Goal: Task Accomplishment & Management: Use online tool/utility

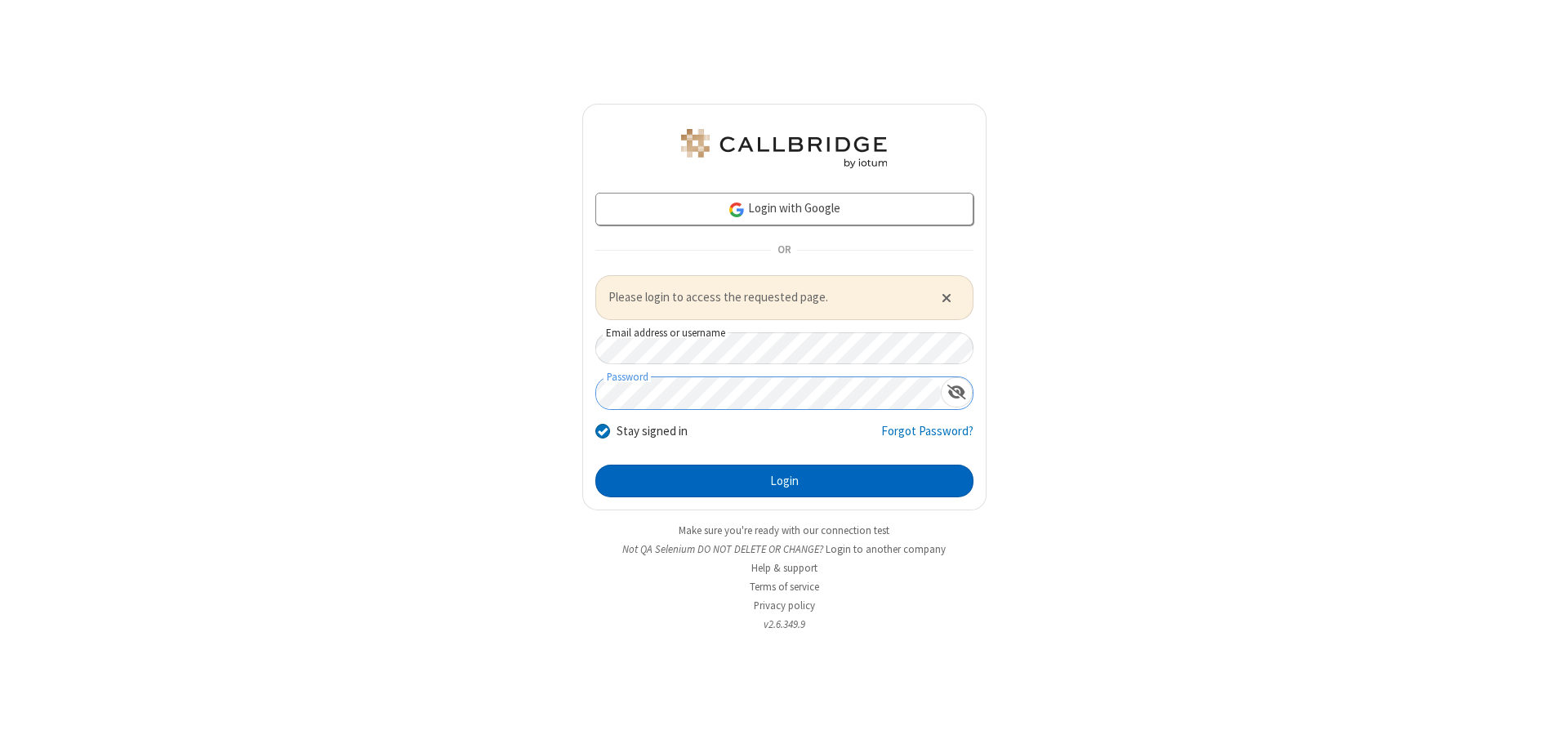
click at [784, 480] on button "Login" at bounding box center [784, 481] width 378 height 33
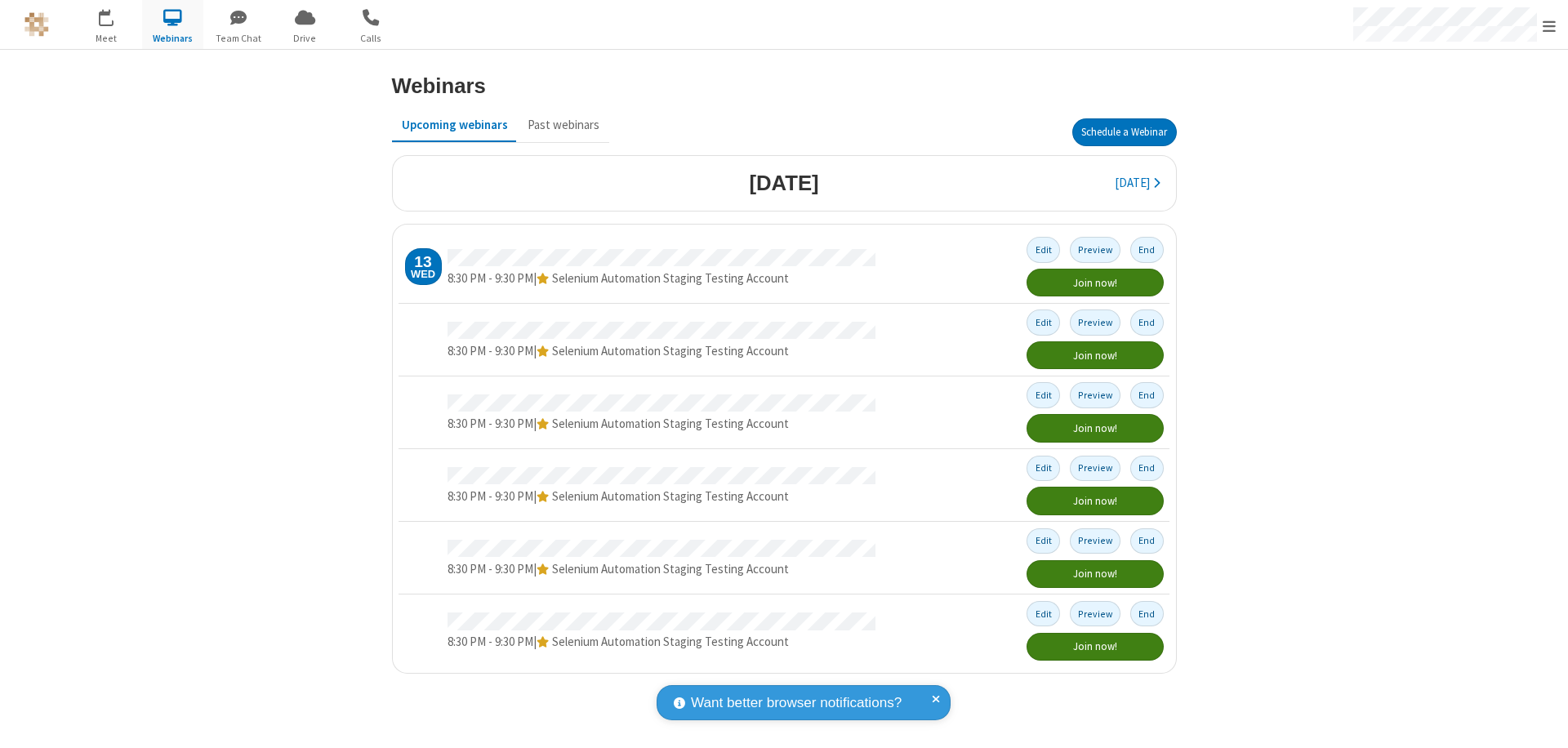
click at [1123, 132] on button "Schedule a Webinar" at bounding box center [1125, 132] width 105 height 28
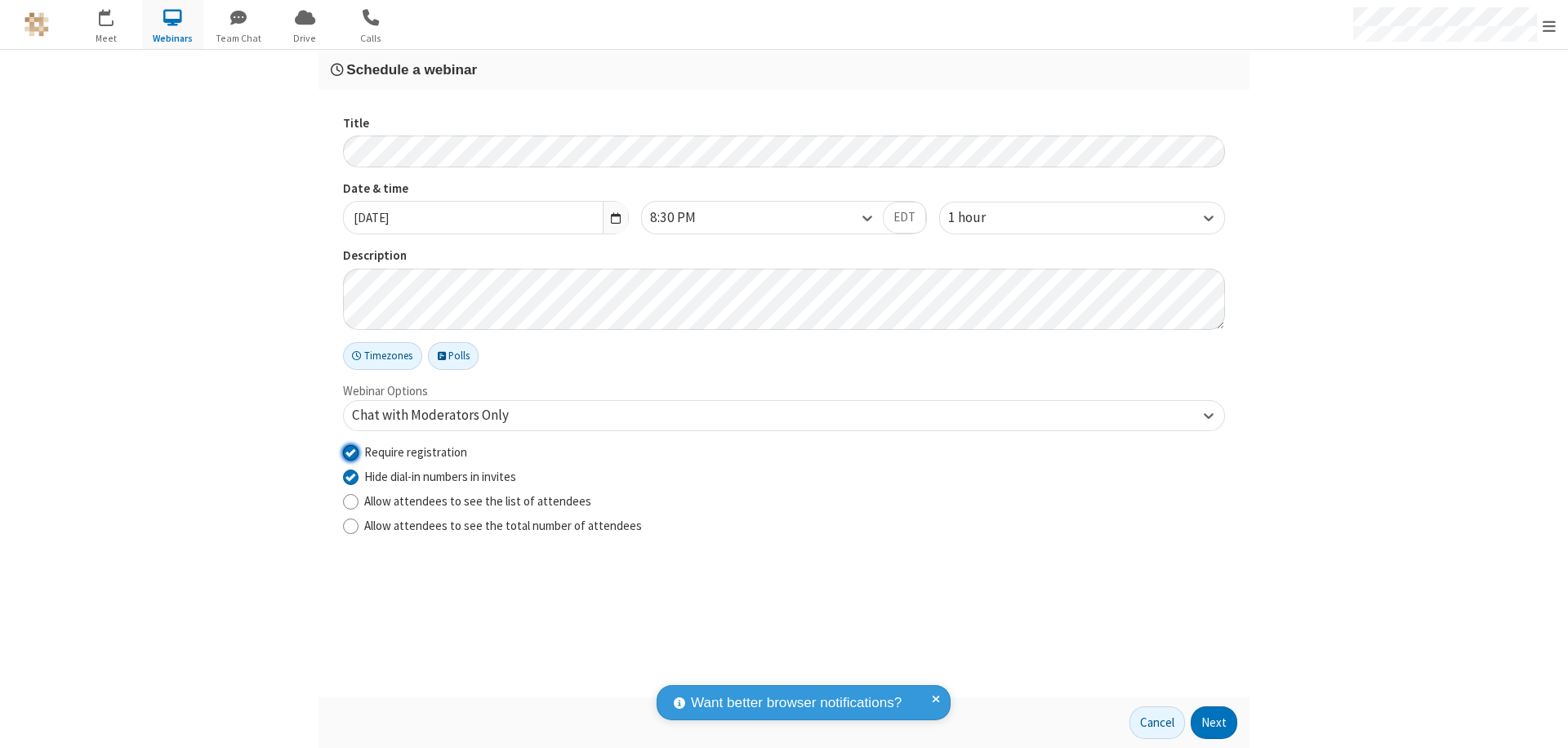
click at [350, 451] on input "Require registration" at bounding box center [351, 452] width 15 height 17
checkbox input "false"
click at [1214, 722] on button "Next" at bounding box center [1214, 722] width 46 height 33
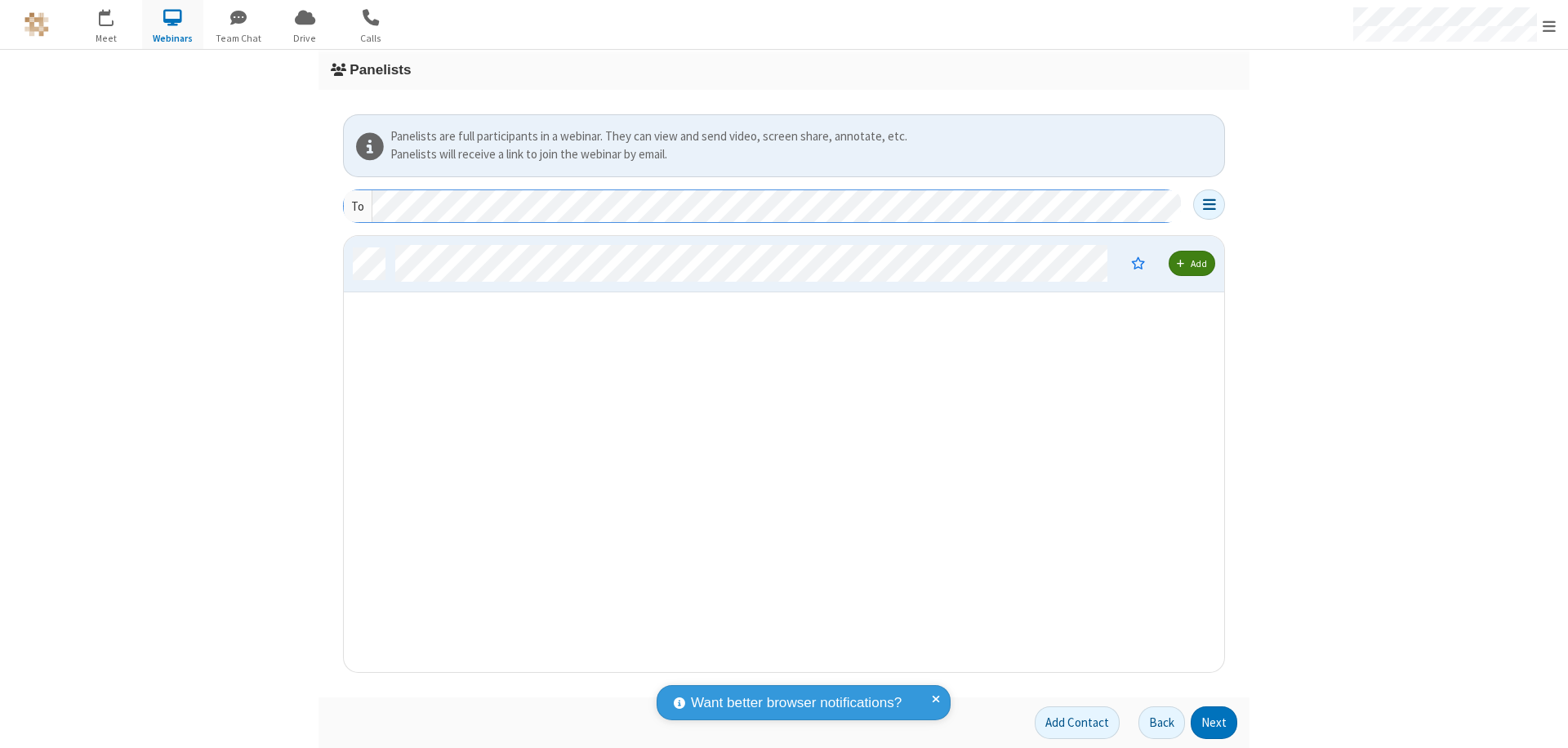
scroll to position [424, 868]
click at [1214, 722] on button "Next" at bounding box center [1214, 722] width 46 height 33
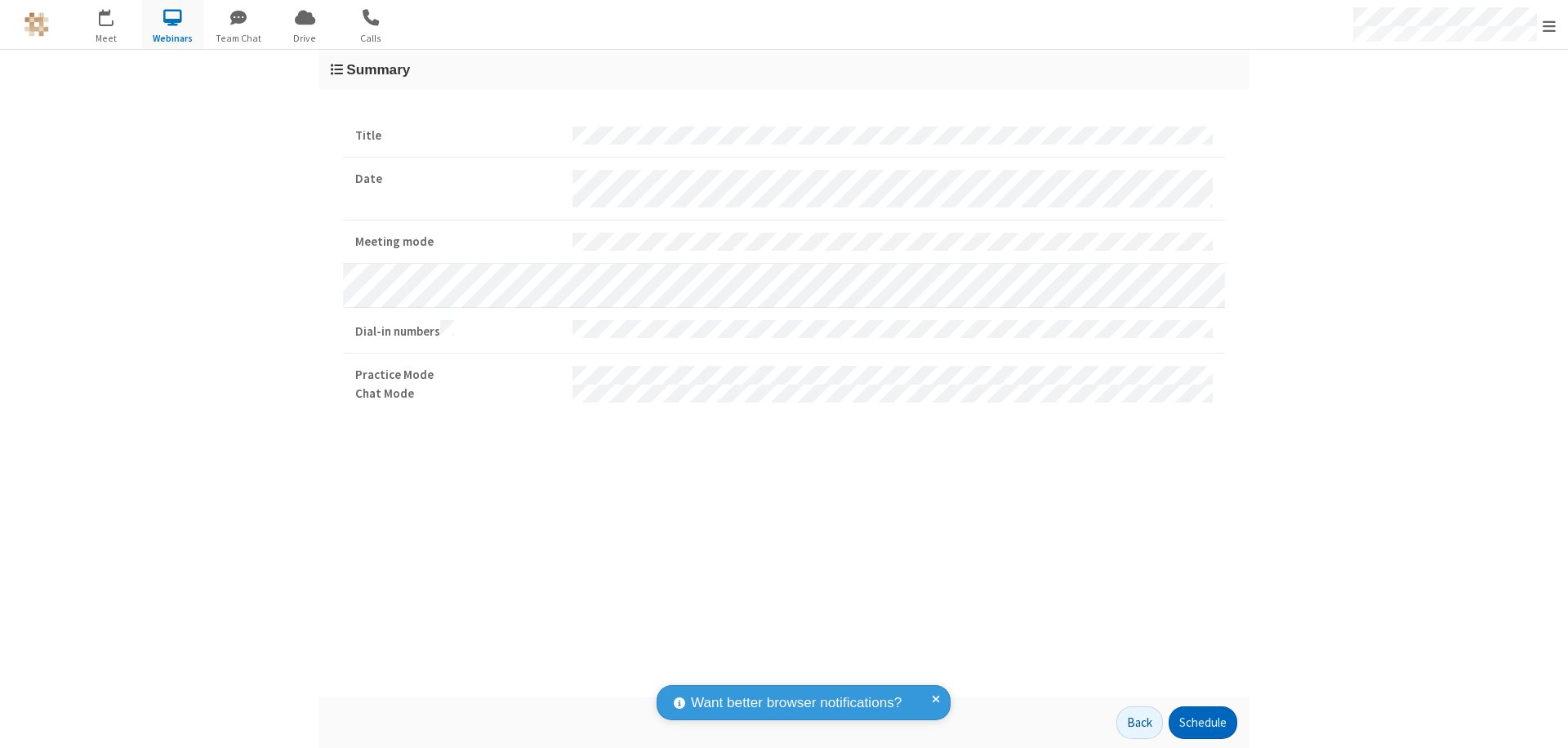
click at [1202, 722] on button "Schedule" at bounding box center [1203, 722] width 69 height 33
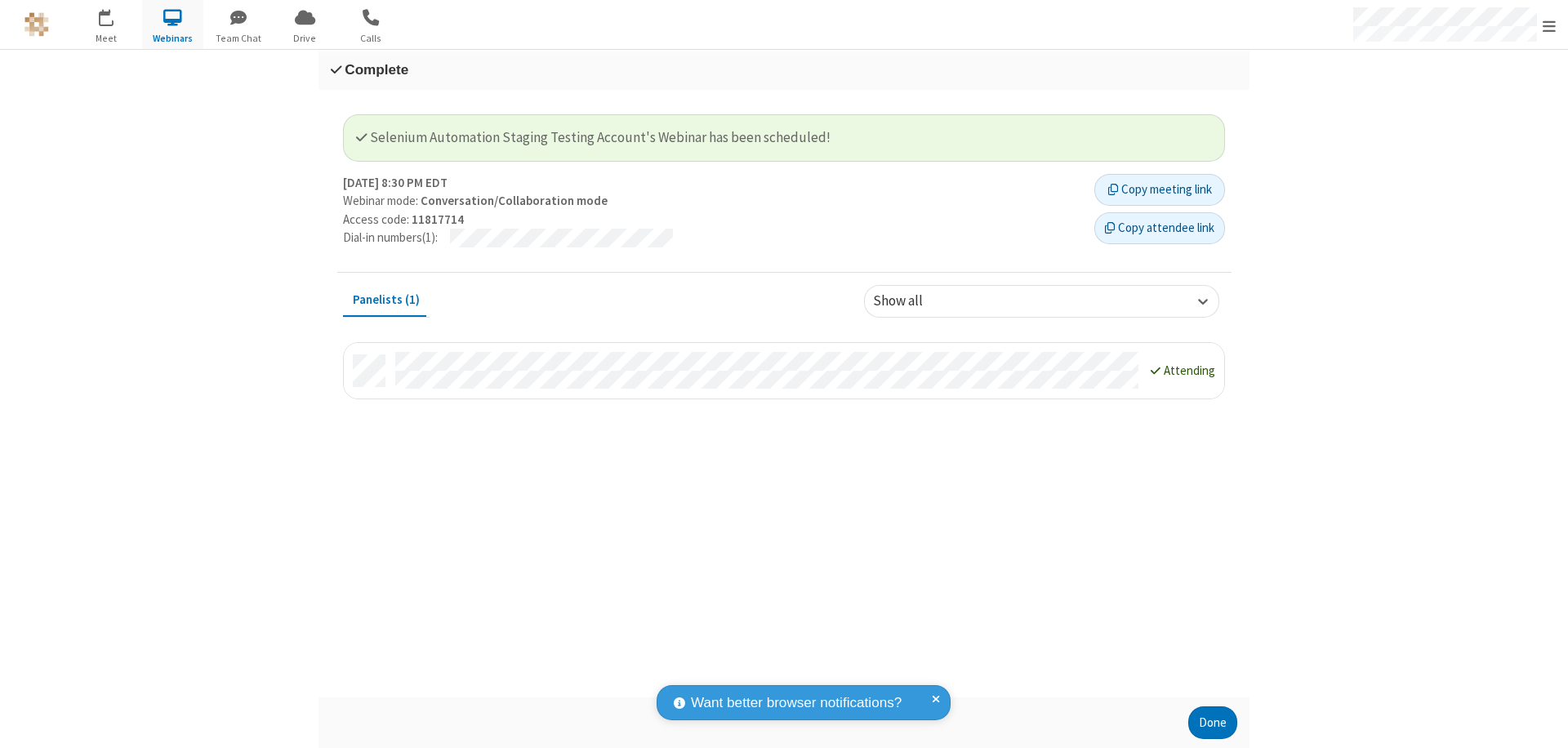
click at [1213, 722] on button "Done" at bounding box center [1212, 722] width 49 height 33
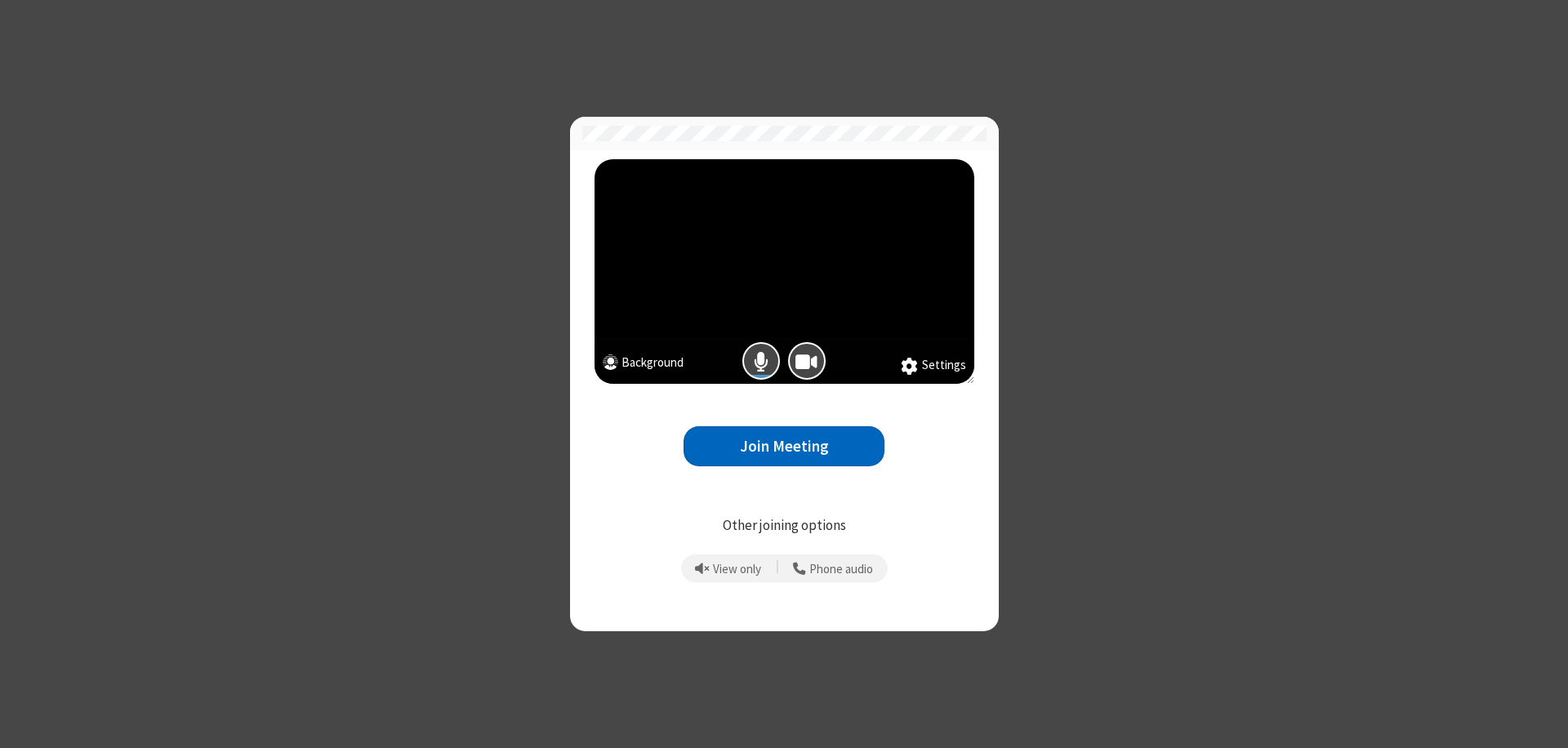
click at [784, 445] on button "Join Meeting" at bounding box center [784, 446] width 201 height 40
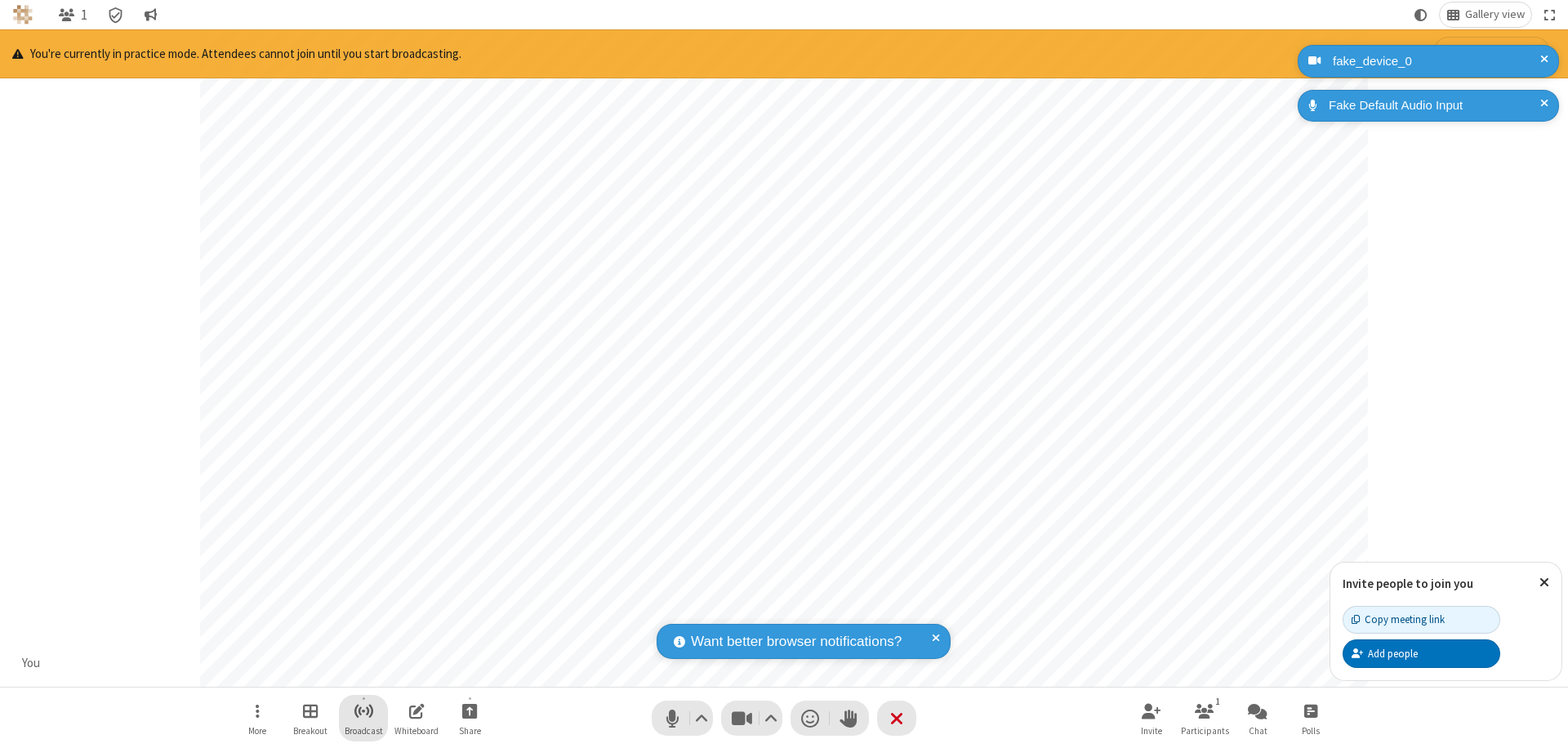
click at [363, 710] on span "Start broadcast" at bounding box center [364, 711] width 21 height 21
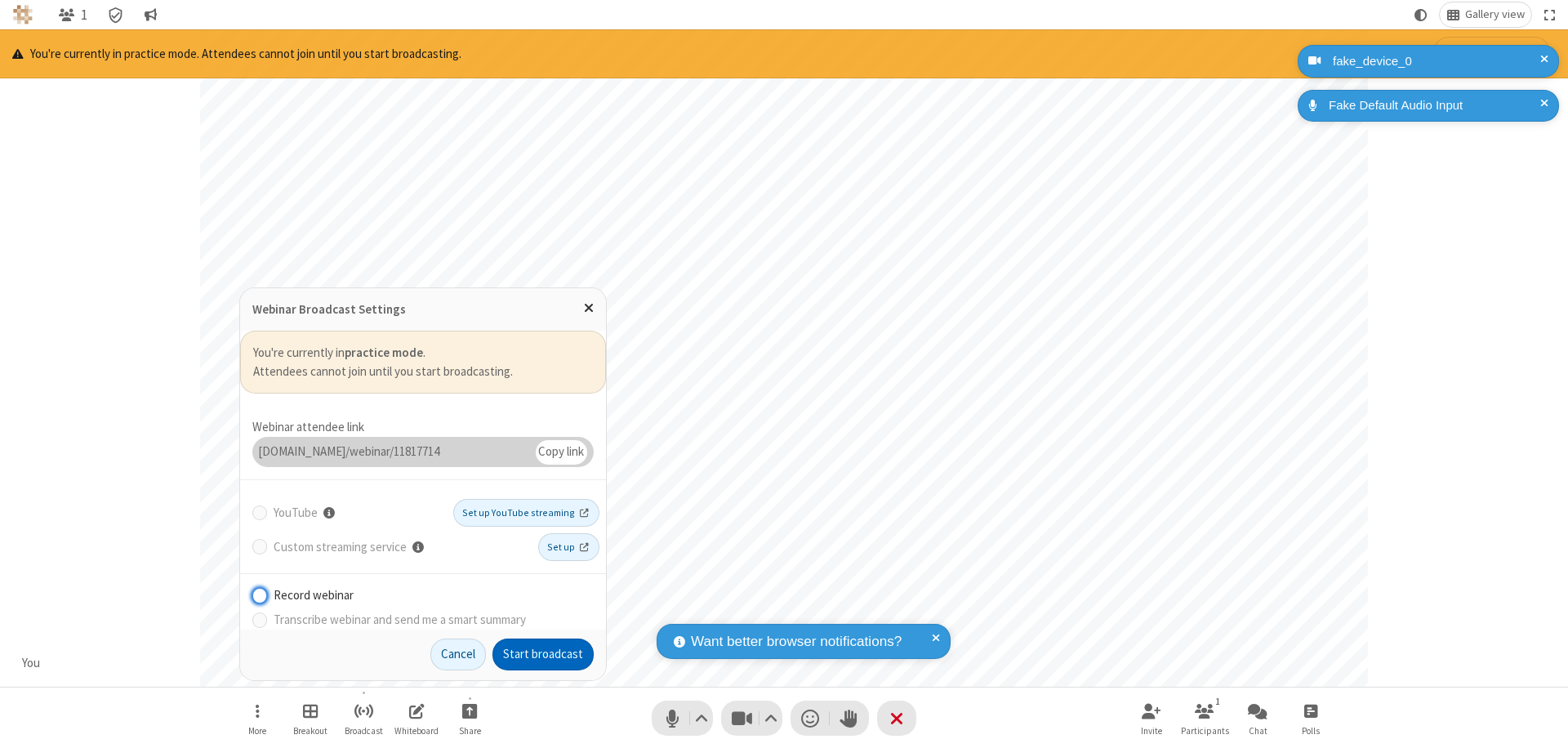
click at [543, 654] on button "Start broadcast" at bounding box center [544, 654] width 101 height 33
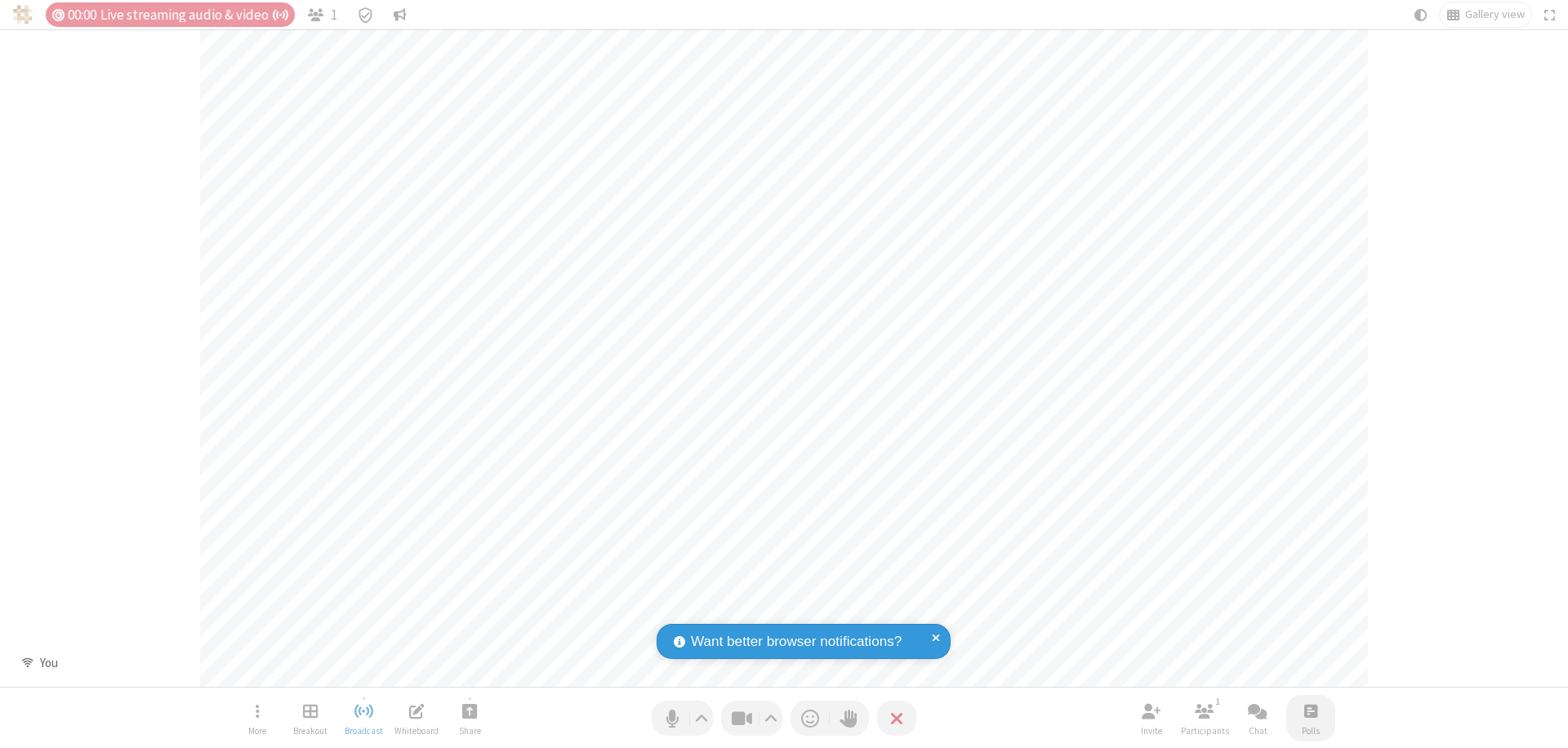
click at [1310, 710] on span "Open poll" at bounding box center [1310, 711] width 13 height 21
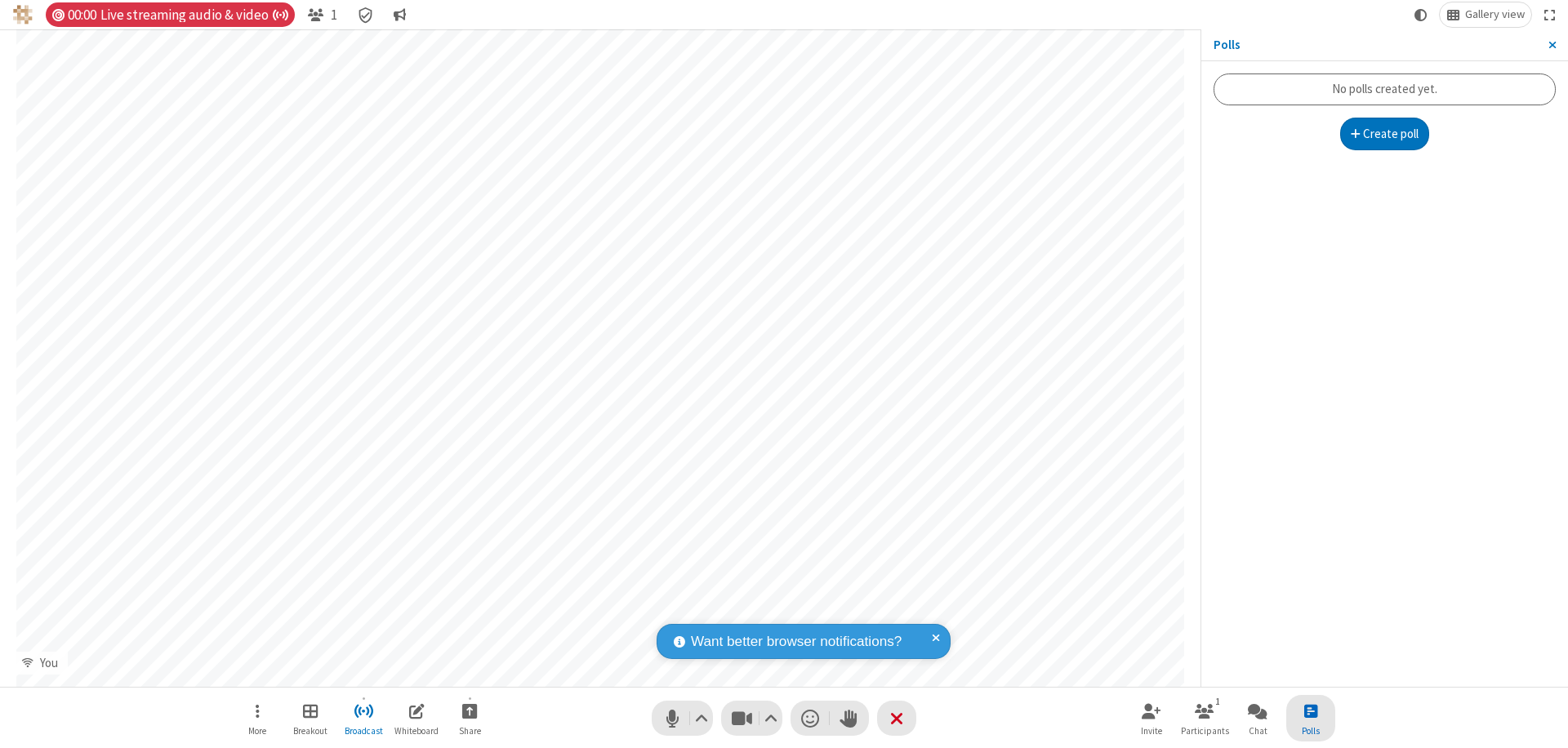
click at [1384, 134] on button "Create poll" at bounding box center [1385, 134] width 89 height 33
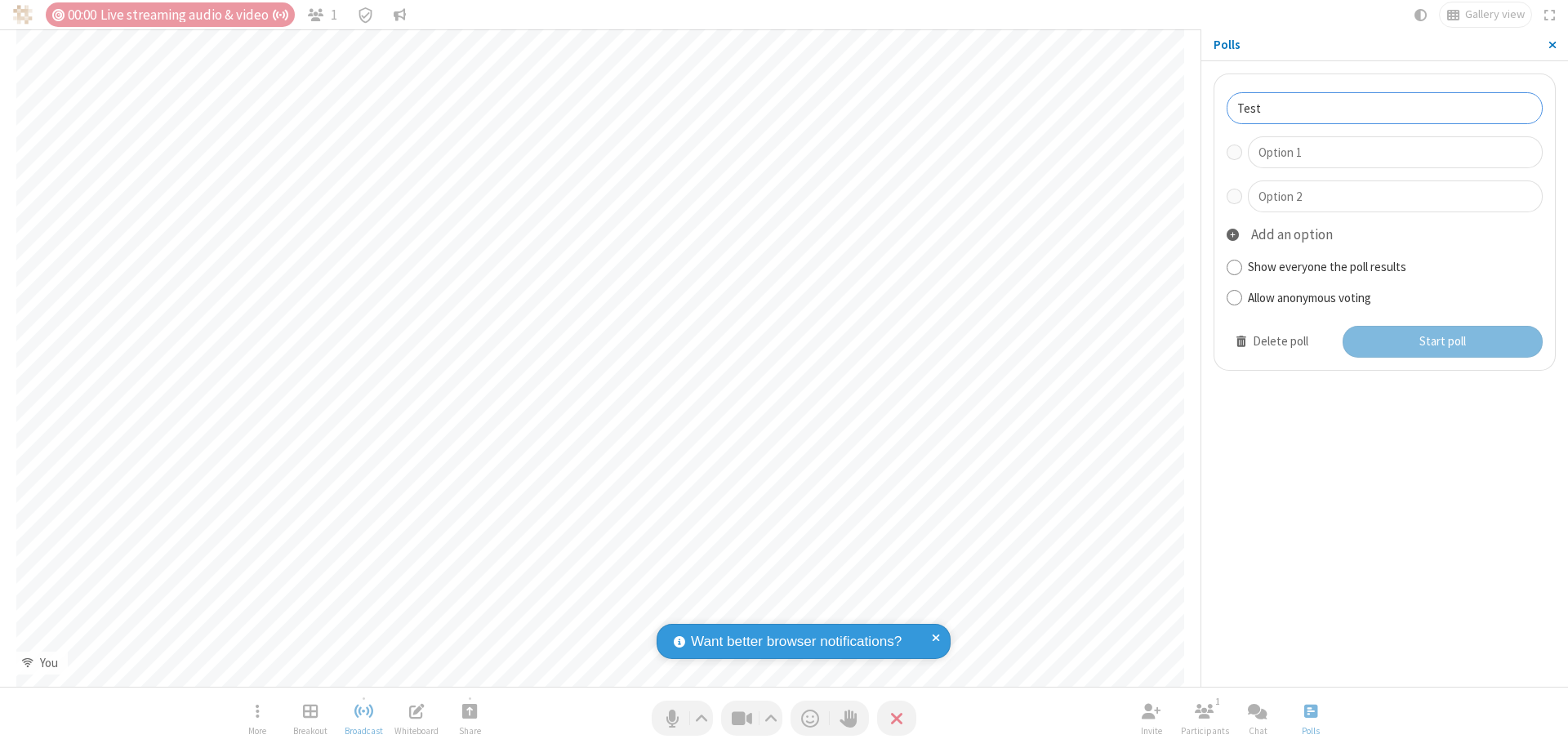
type input "Test"
type input "Yes"
type input "No"
click at [1442, 341] on button "Start poll" at bounding box center [1443, 342] width 201 height 33
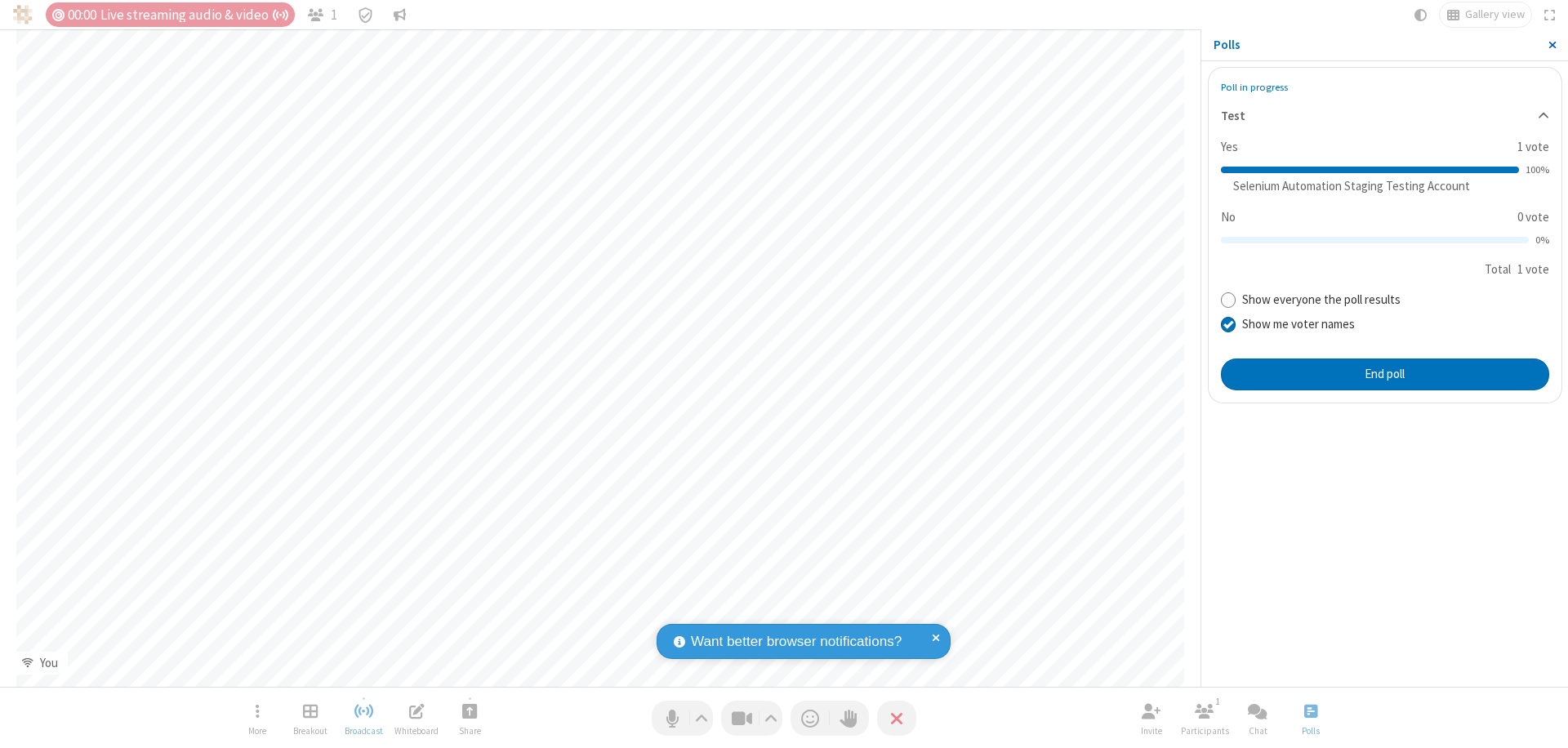
click at [1552, 45] on span "Close sidebar" at bounding box center [1552, 45] width 8 height 13
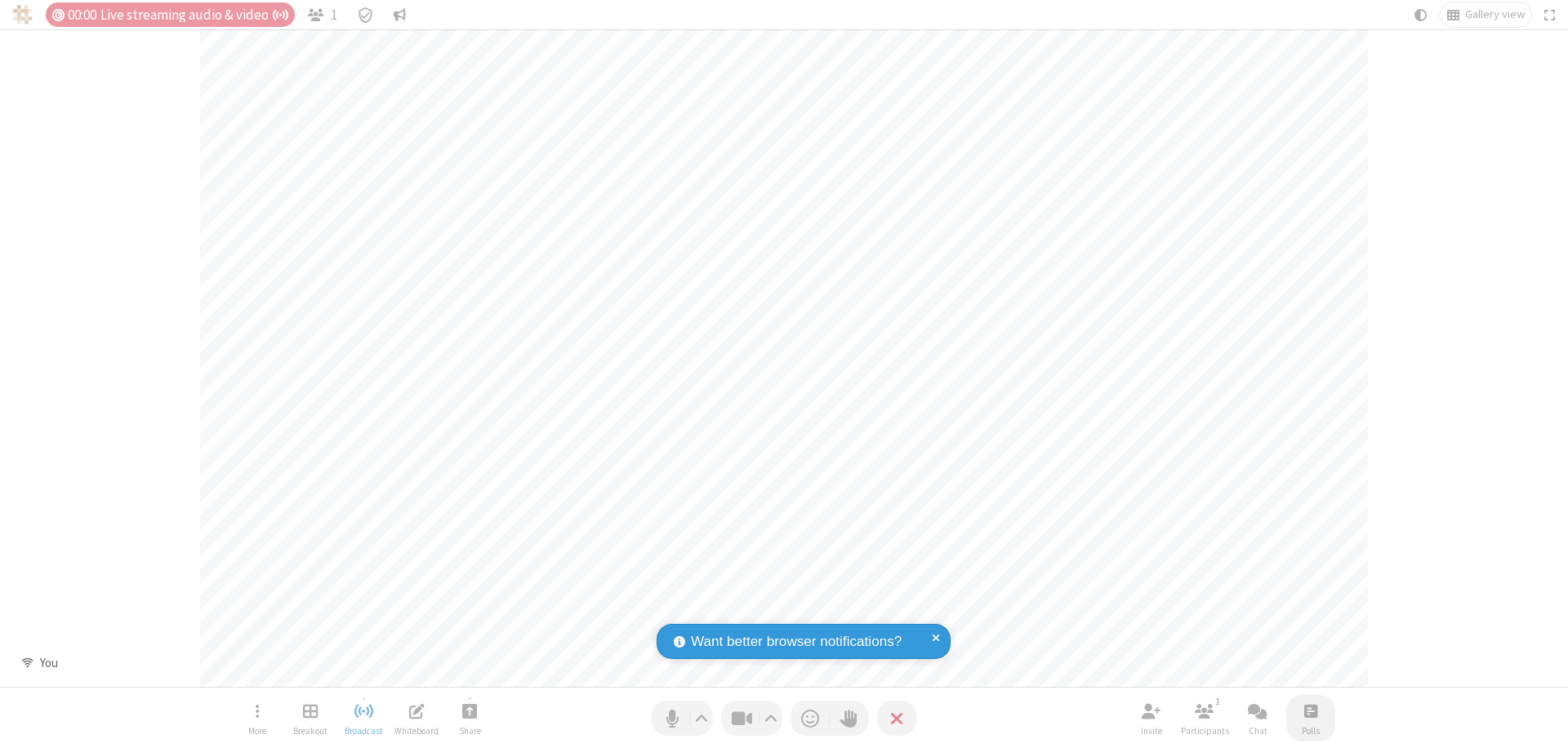
click at [1310, 710] on span "Open poll" at bounding box center [1310, 711] width 13 height 21
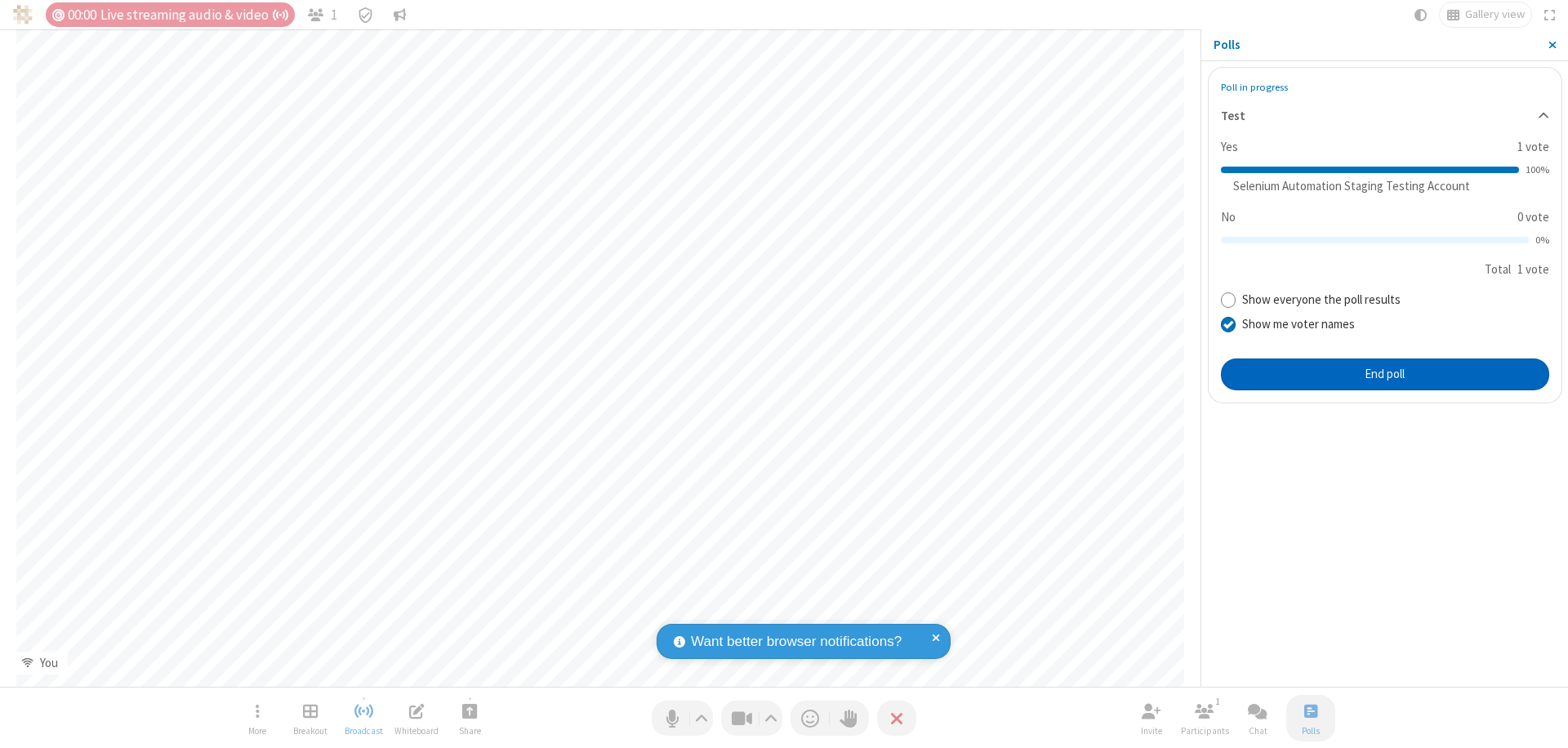
click at [1384, 374] on button "End poll" at bounding box center [1385, 375] width 329 height 33
